Goal: Communication & Community: Answer question/provide support

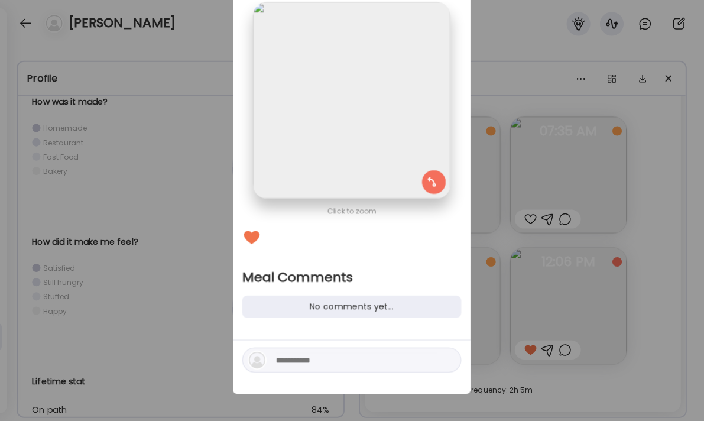
click at [307, 357] on textarea at bounding box center [357, 359] width 160 height 14
type textarea "**********"
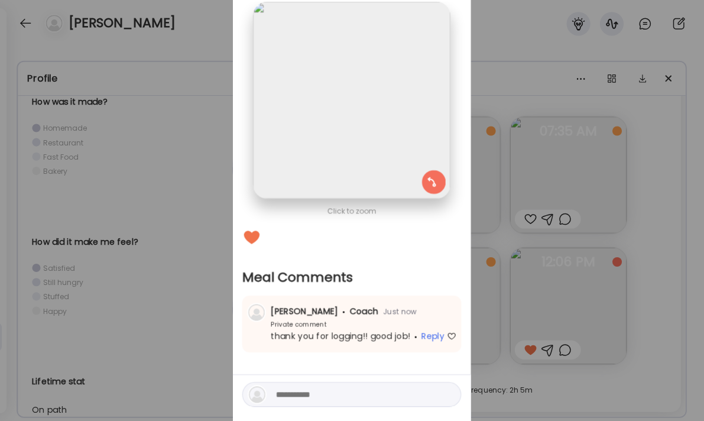
drag, startPoint x: 600, startPoint y: 219, endPoint x: 591, endPoint y: 219, distance: 8.9
click at [600, 219] on div "Ate Coach Dashboard Wahoo! It’s official Take a moment to set up your Coach Pro…" at bounding box center [352, 210] width 704 height 421
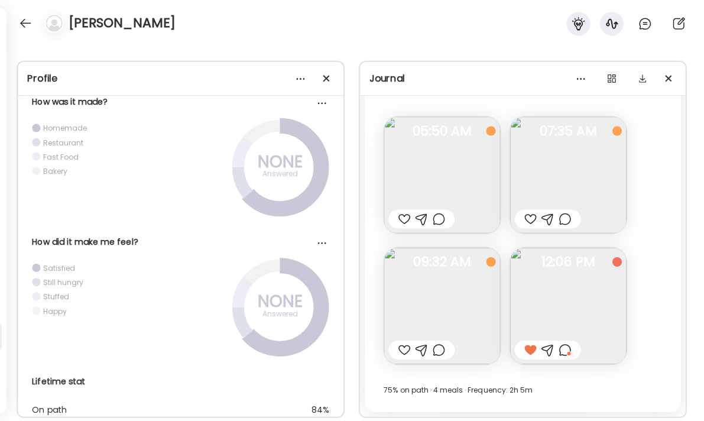
click at [400, 349] on div at bounding box center [405, 349] width 12 height 14
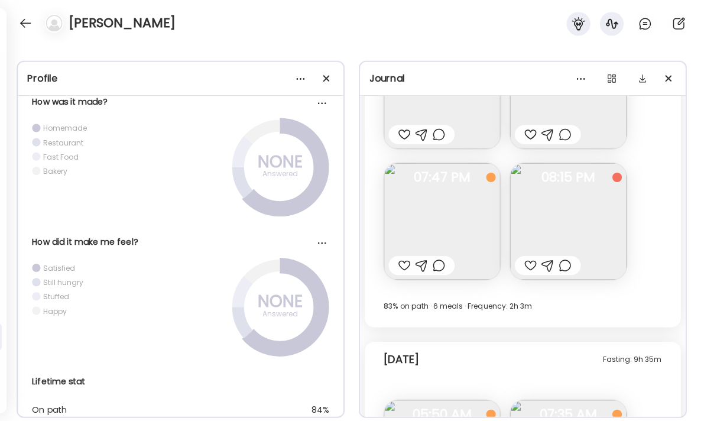
scroll to position [12657, 0]
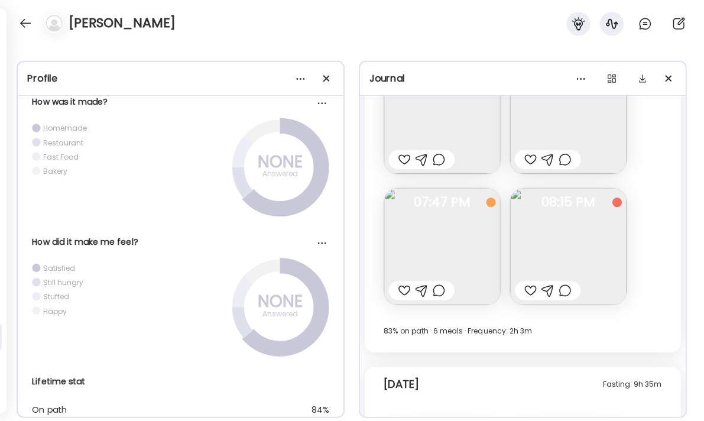
click at [525, 283] on div at bounding box center [530, 290] width 12 height 14
click at [558, 287] on div at bounding box center [564, 290] width 12 height 14
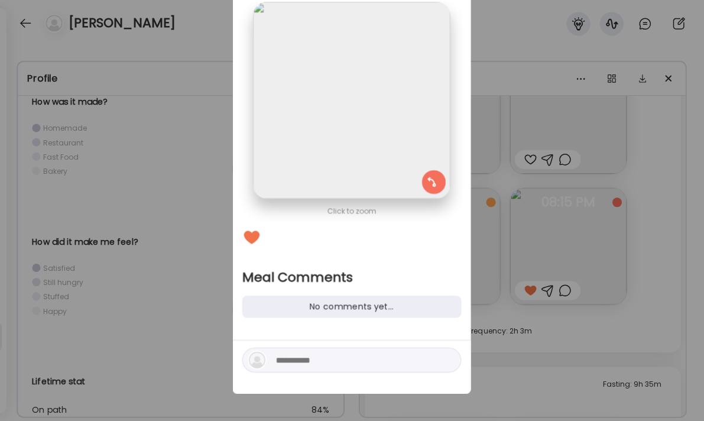
click at [338, 361] on textarea at bounding box center [357, 359] width 160 height 14
type textarea "**********"
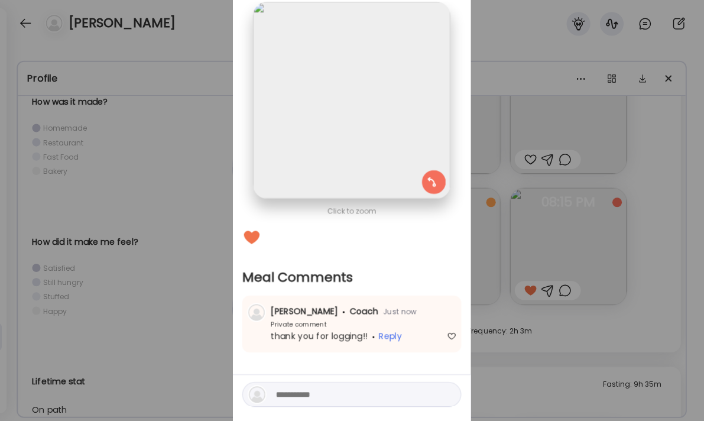
click at [640, 329] on div "Ate Coach Dashboard Wahoo! It’s official Take a moment to set up your Coach Pro…" at bounding box center [352, 210] width 704 height 421
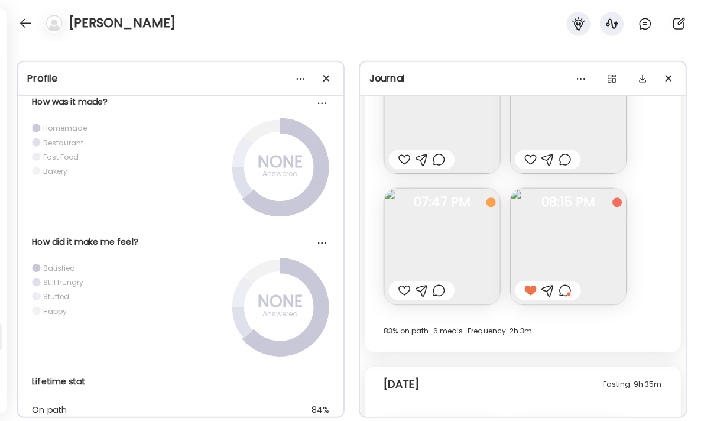
scroll to position [12574, 0]
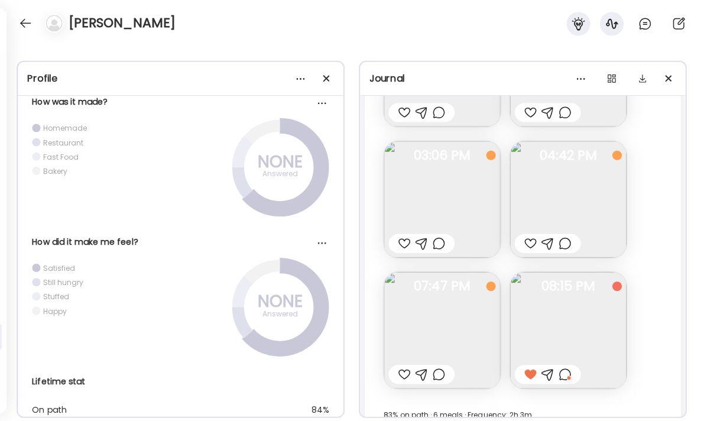
click at [525, 245] on div at bounding box center [530, 243] width 12 height 14
click at [564, 245] on div at bounding box center [564, 243] width 12 height 14
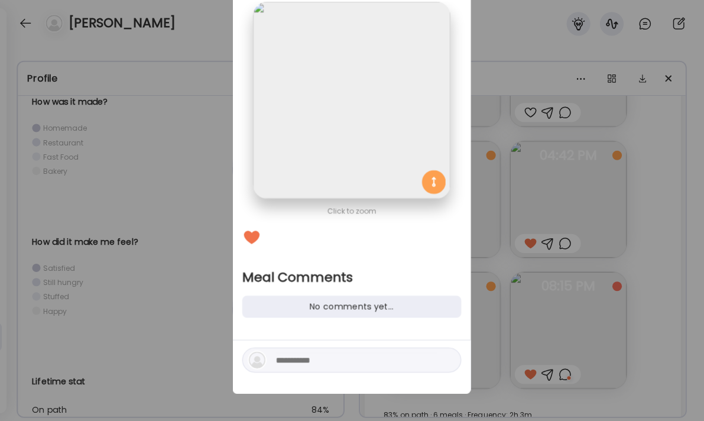
click at [335, 355] on textarea at bounding box center [357, 359] width 160 height 14
type textarea "**********"
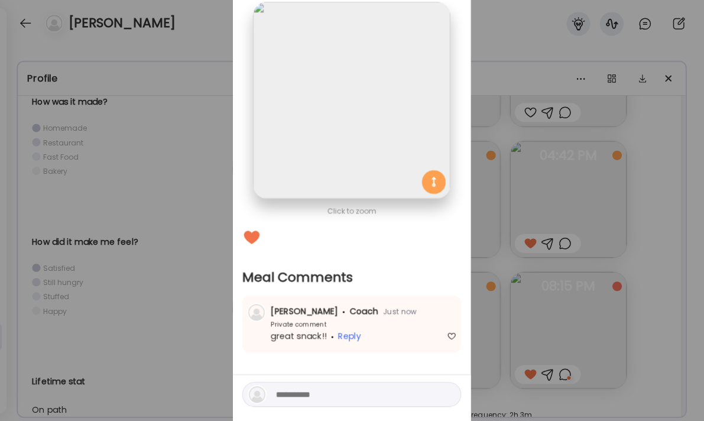
click at [608, 242] on div "Ate Coach Dashboard Wahoo! It’s official Take a moment to set up your Coach Pro…" at bounding box center [352, 210] width 704 height 421
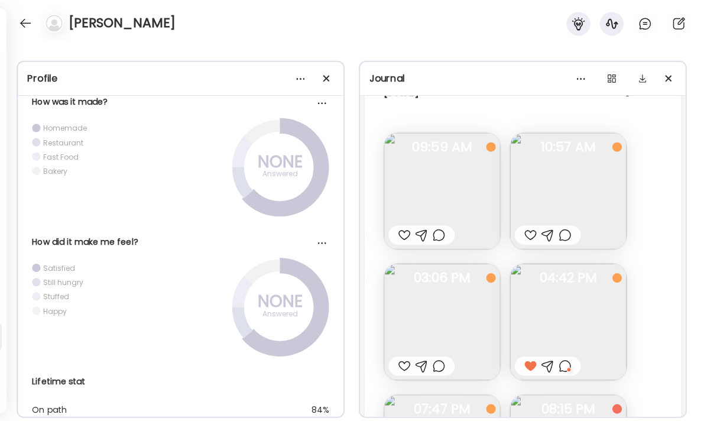
scroll to position [12450, 0]
click at [528, 235] on div at bounding box center [530, 236] width 12 height 14
click at [559, 236] on div at bounding box center [564, 236] width 12 height 14
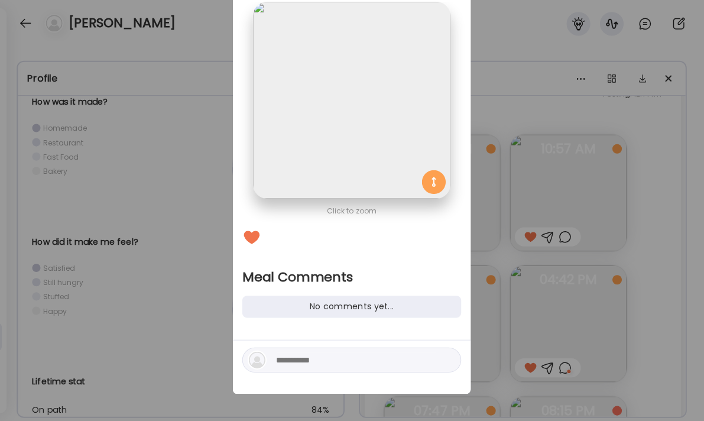
click at [348, 367] on div at bounding box center [353, 359] width 218 height 25
click at [354, 357] on textarea at bounding box center [357, 359] width 160 height 14
type textarea "**********"
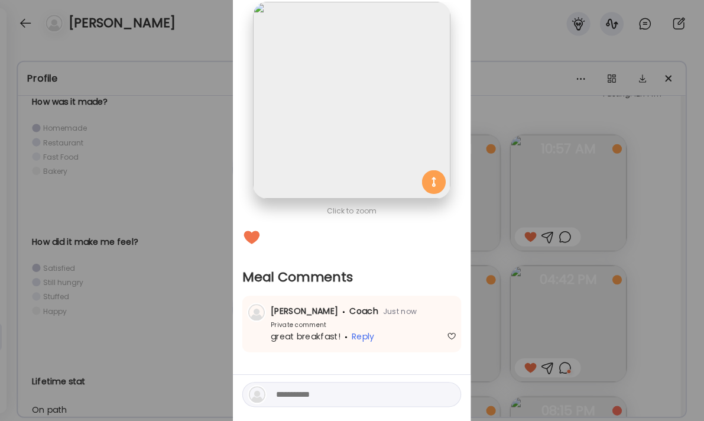
click at [95, 174] on div "Ate Coach Dashboard Wahoo! It’s official Take a moment to set up your Coach Pro…" at bounding box center [352, 210] width 704 height 421
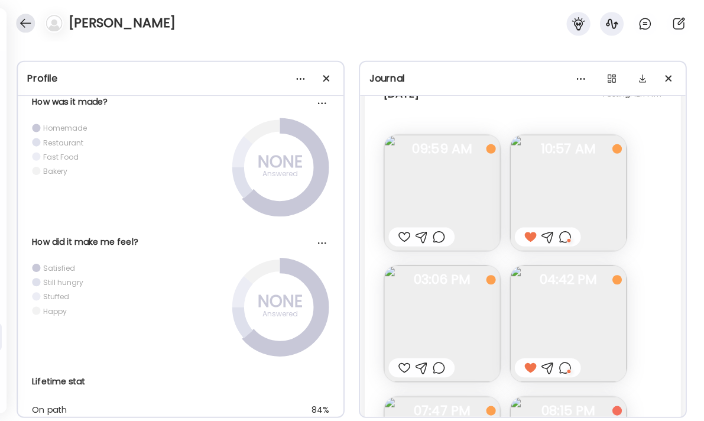
click at [22, 27] on div at bounding box center [28, 24] width 19 height 19
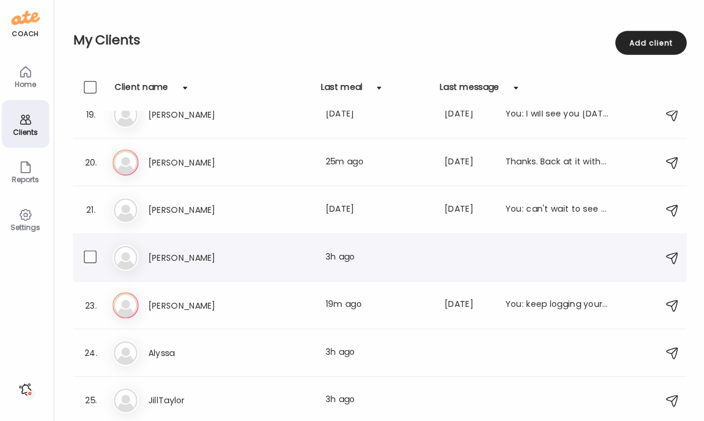
scroll to position [871, 0]
click at [338, 157] on div "Last meal: 25m ago" at bounding box center [378, 163] width 104 height 14
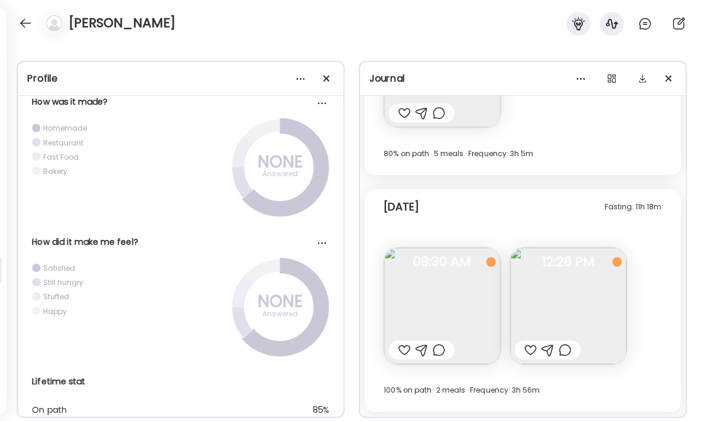
scroll to position [6677, 0]
click at [525, 350] on div at bounding box center [530, 349] width 12 height 14
click at [558, 352] on div at bounding box center [564, 349] width 12 height 14
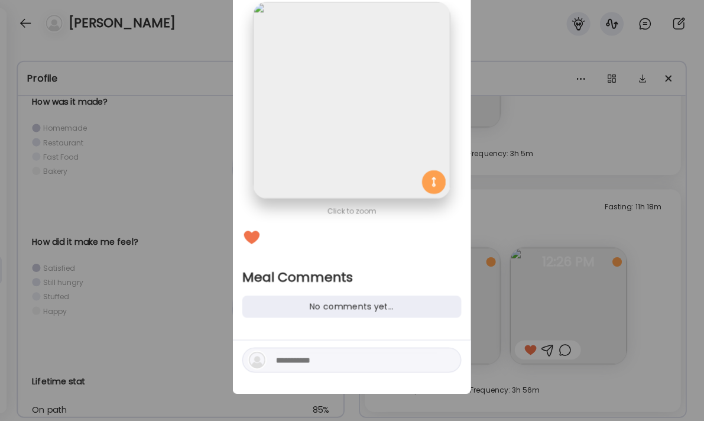
click at [399, 366] on div at bounding box center [353, 359] width 218 height 25
click at [387, 359] on textarea at bounding box center [357, 359] width 160 height 14
type textarea "**********"
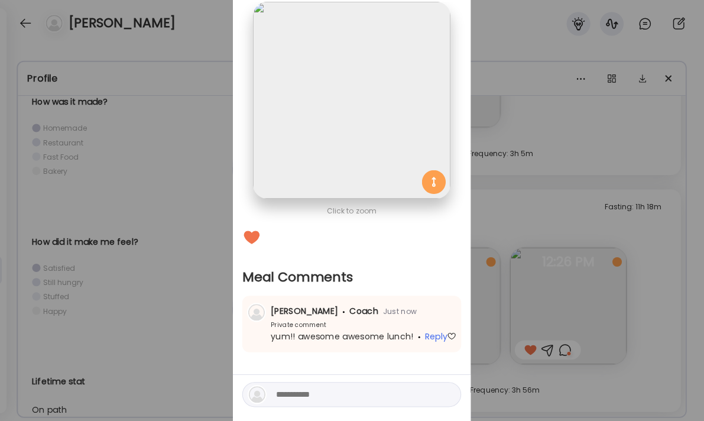
click at [654, 178] on div "Ate Coach Dashboard Wahoo! It’s official Take a moment to set up your Coach Pro…" at bounding box center [352, 210] width 704 height 421
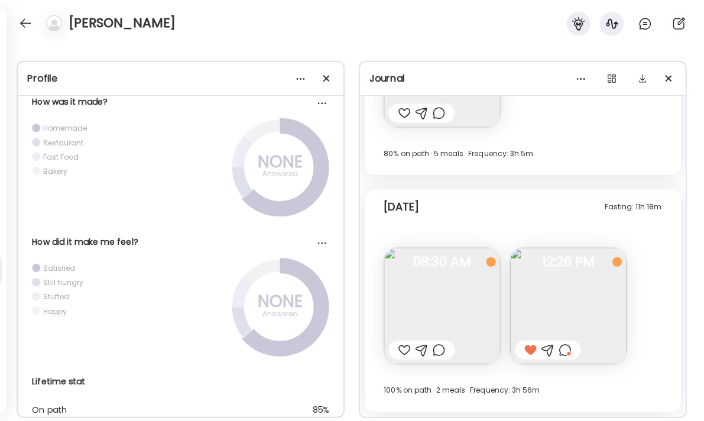
click at [17, 13] on div "[PERSON_NAME]" at bounding box center [352, 21] width 704 height 43
click at [29, 28] on div at bounding box center [28, 24] width 19 height 19
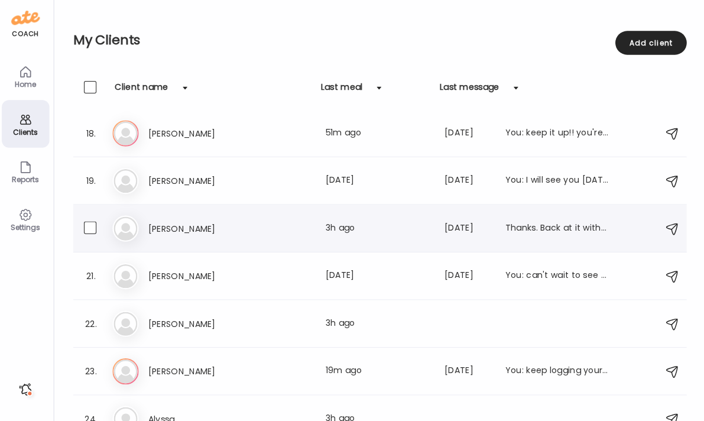
scroll to position [807, 0]
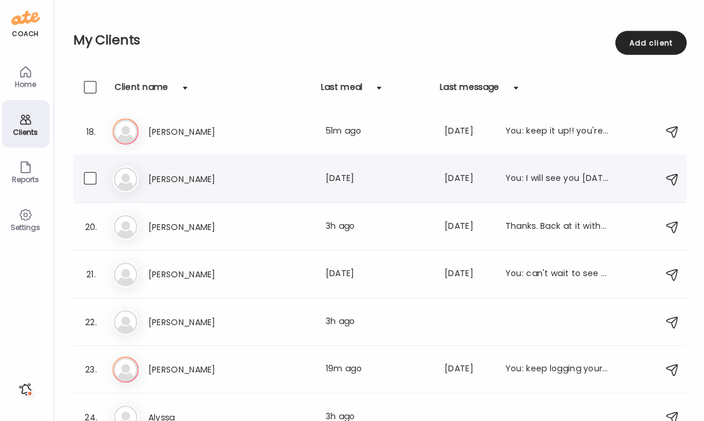
click at [347, 181] on div "Last meal: [DATE]" at bounding box center [378, 179] width 104 height 14
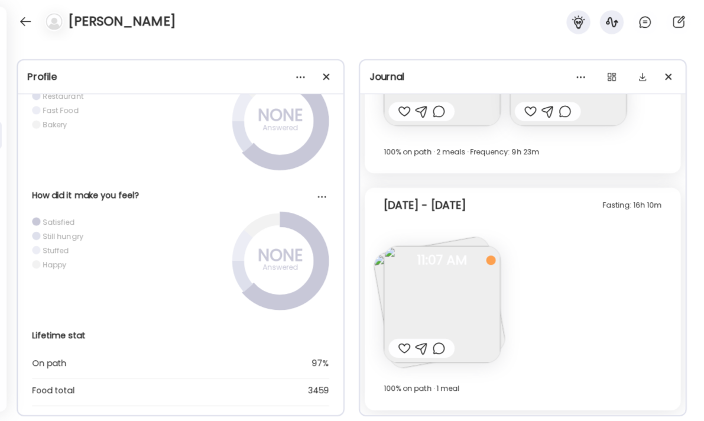
scroll to position [0, 0]
click at [27, 21] on div at bounding box center [28, 24] width 19 height 19
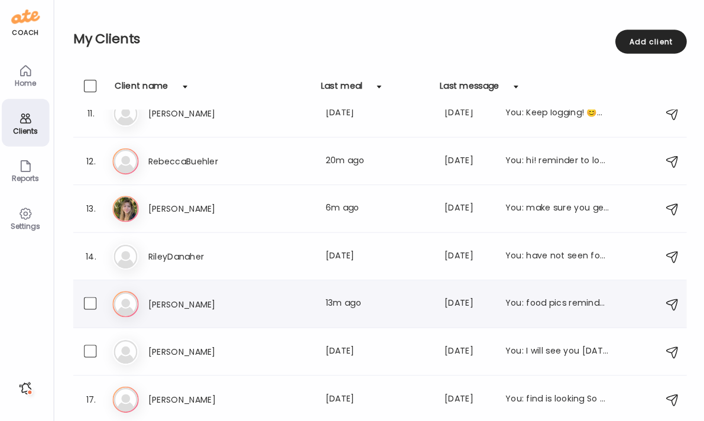
scroll to position [493, 0]
click at [302, 303] on div "[PERSON_NAME] Last meal: 13m ago Last message: [DATE] You: food pics reminder ;)" at bounding box center [379, 304] width 459 height 14
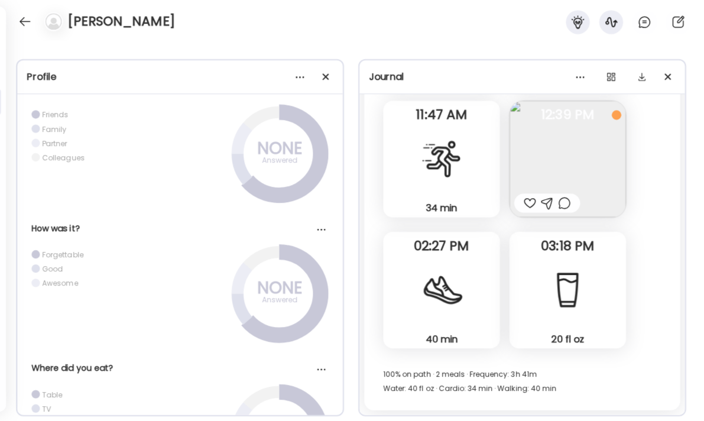
scroll to position [0, 0]
click at [524, 200] on div at bounding box center [530, 205] width 12 height 14
click at [561, 203] on div at bounding box center [564, 205] width 12 height 14
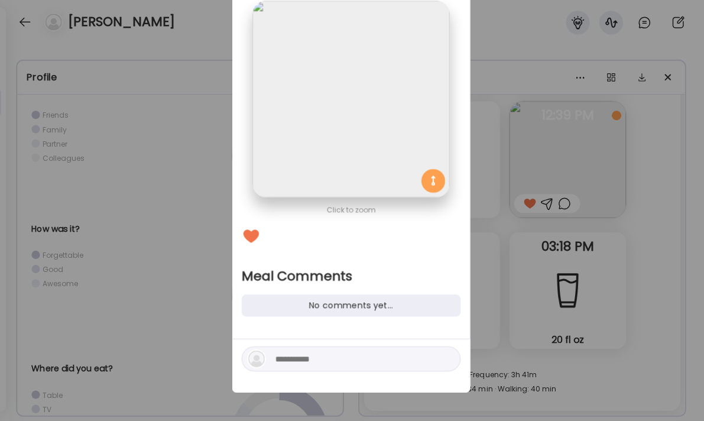
click at [342, 354] on textarea at bounding box center [357, 359] width 160 height 14
click at [335, 354] on textarea at bounding box center [357, 359] width 160 height 14
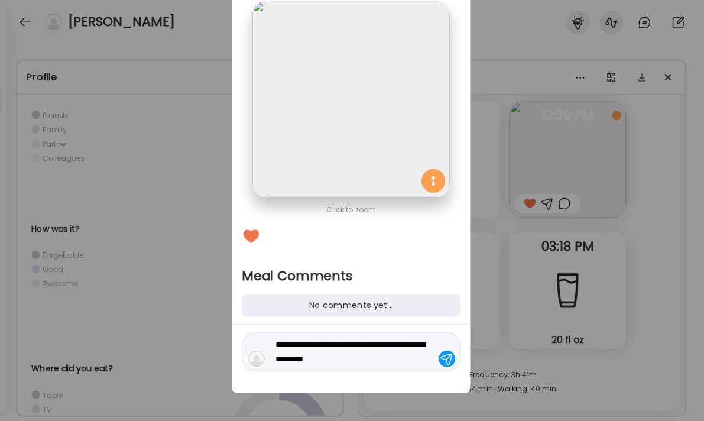
type textarea "**********"
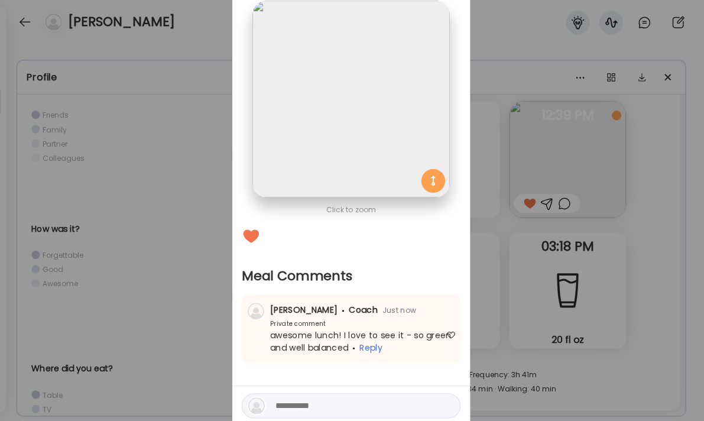
click at [661, 245] on div "Ate Coach Dashboard Wahoo! It’s official Take a moment to set up your Coach Pro…" at bounding box center [352, 210] width 704 height 421
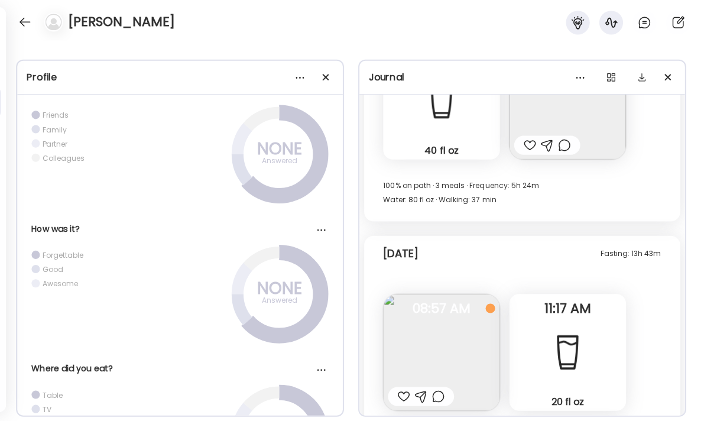
scroll to position [17574, 0]
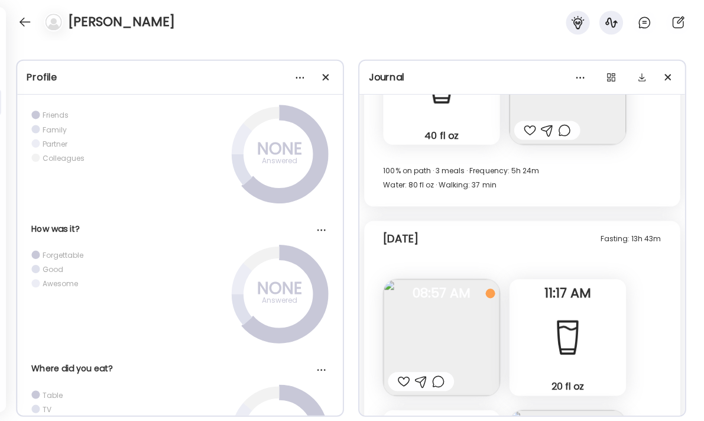
click at [399, 377] on div at bounding box center [405, 381] width 12 height 14
click at [441, 378] on div at bounding box center [439, 381] width 12 height 14
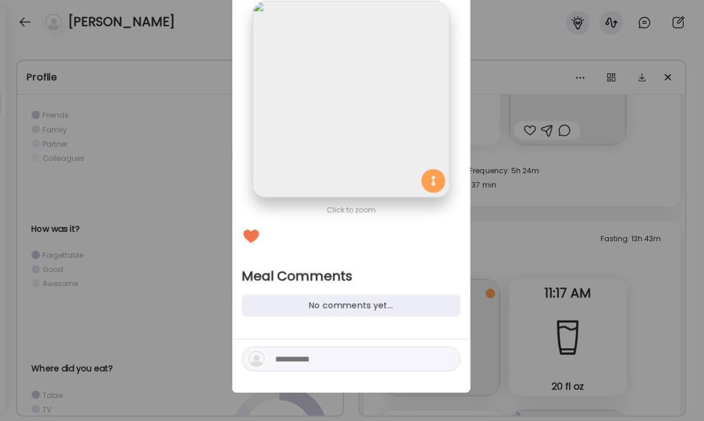
click at [363, 359] on textarea at bounding box center [357, 359] width 160 height 14
type textarea "**********"
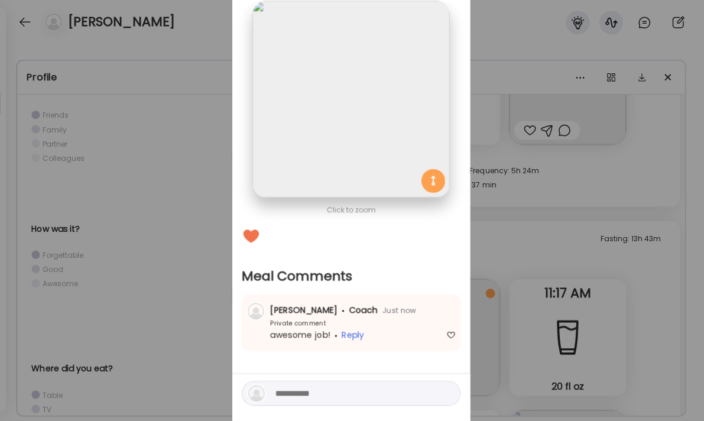
click at [593, 312] on div "Ate Coach Dashboard Wahoo! It’s official Take a moment to set up your Coach Pro…" at bounding box center [352, 210] width 704 height 421
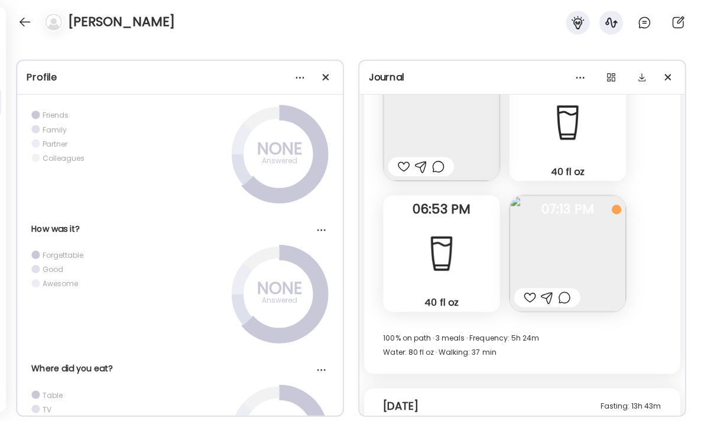
scroll to position [17407, 0]
click at [525, 298] on div at bounding box center [530, 299] width 12 height 14
click at [562, 299] on div at bounding box center [564, 299] width 12 height 14
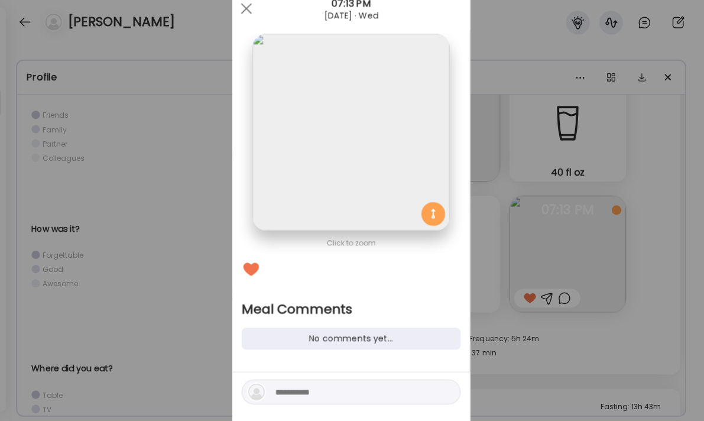
scroll to position [36, 0]
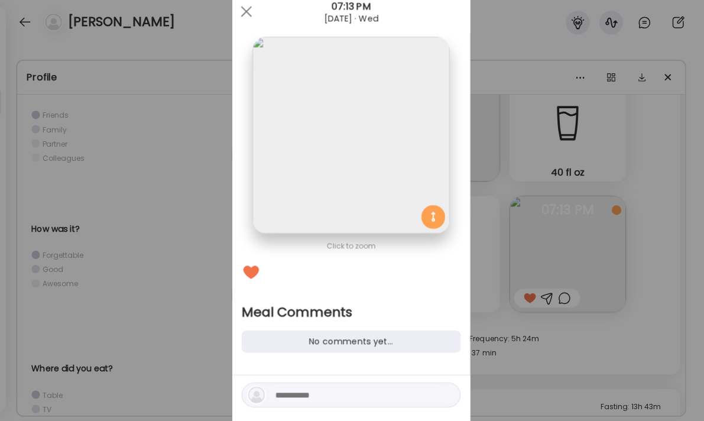
click at [326, 388] on textarea at bounding box center [357, 394] width 160 height 14
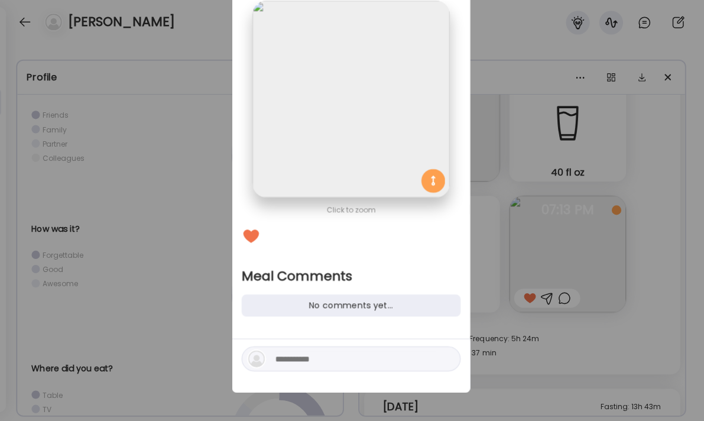
scroll to position [72, 0]
